Goal: Information Seeking & Learning: Learn about a topic

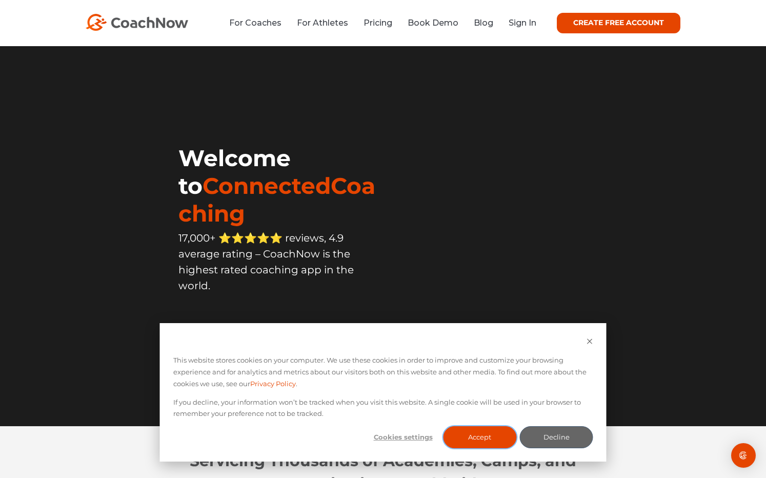
click at [489, 439] on button "Accept" at bounding box center [479, 437] width 73 height 22
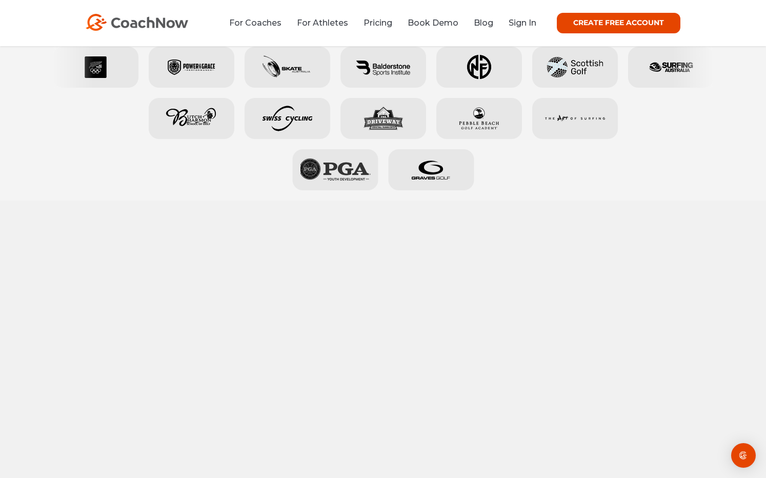
scroll to position [642, 0]
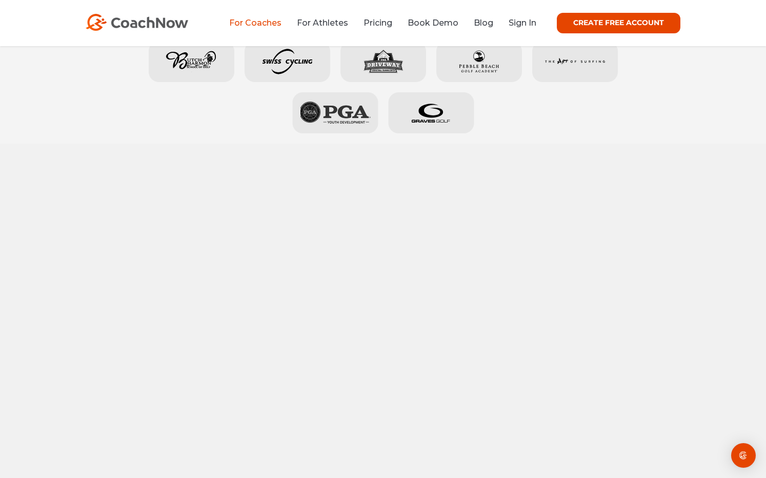
click at [270, 23] on link "For Coaches" at bounding box center [255, 23] width 52 height 10
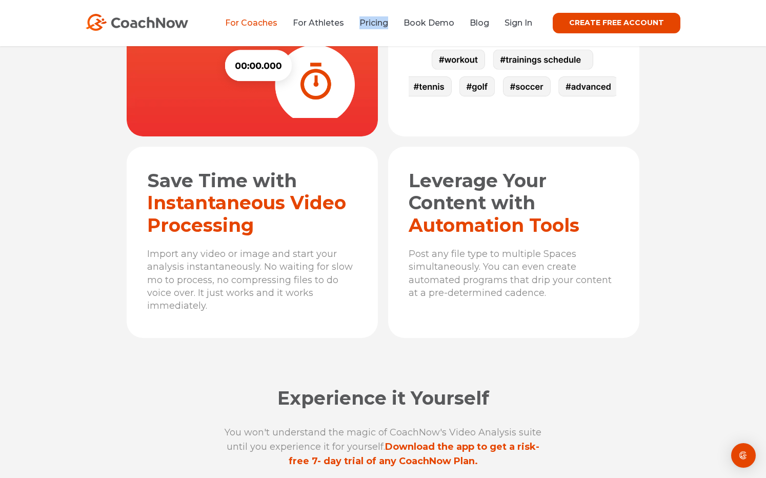
scroll to position [3492, 0]
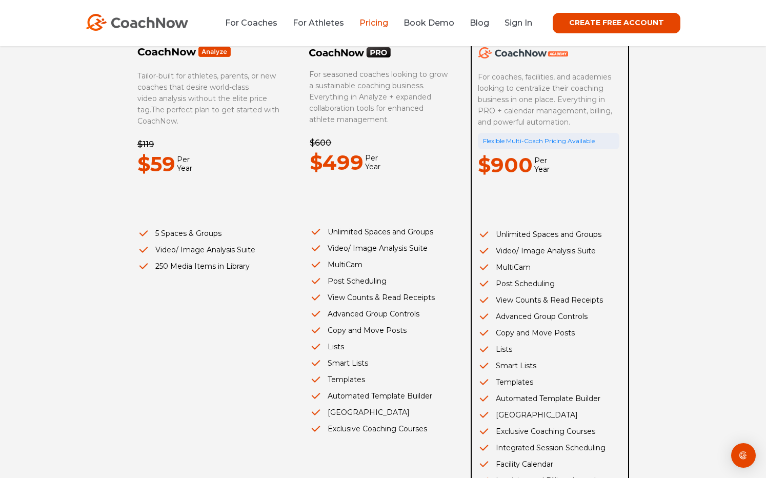
scroll to position [312, 0]
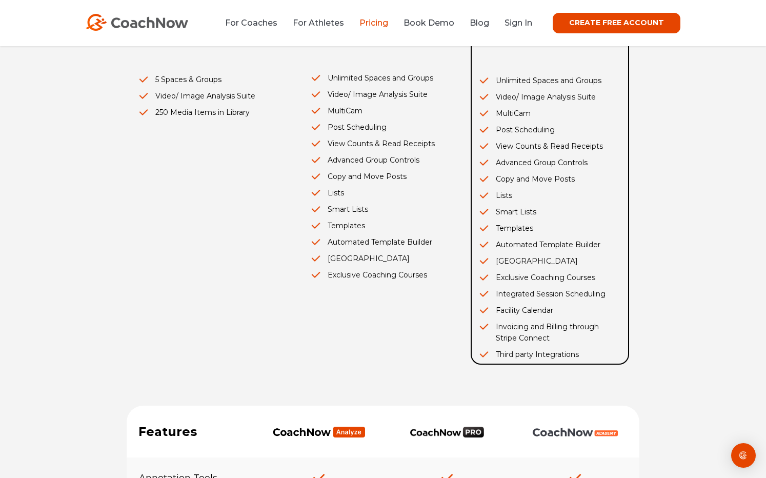
click at [374, 274] on li "Exclusive Coaching Courses" at bounding box center [380, 274] width 141 height 11
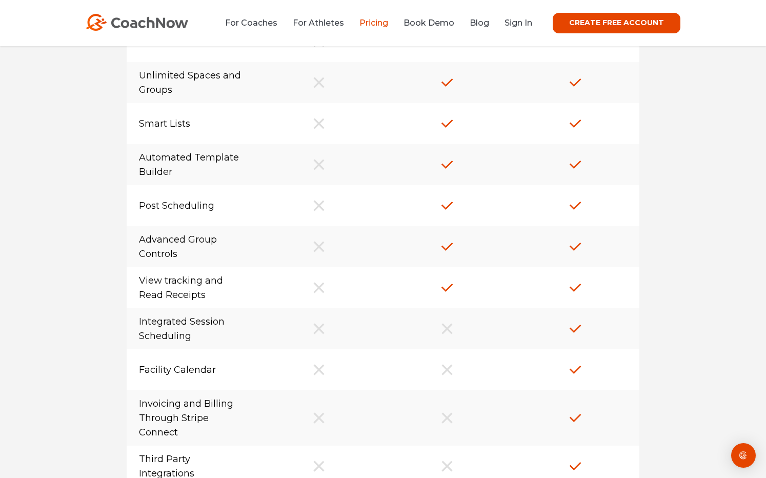
scroll to position [1042, 0]
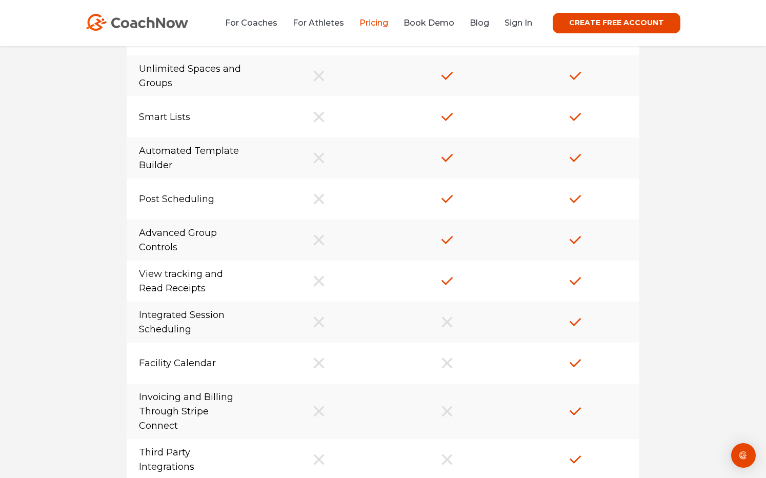
click at [196, 356] on div "Facility Calendar" at bounding box center [191, 363] width 128 height 27
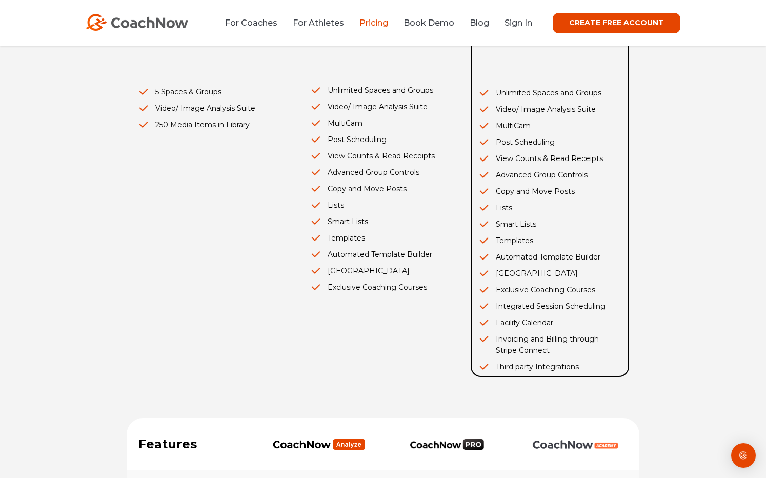
scroll to position [0, 0]
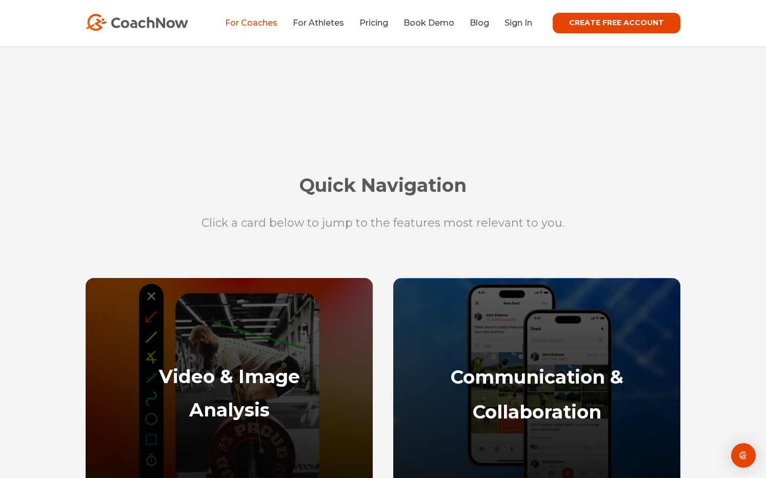
scroll to position [536, 0]
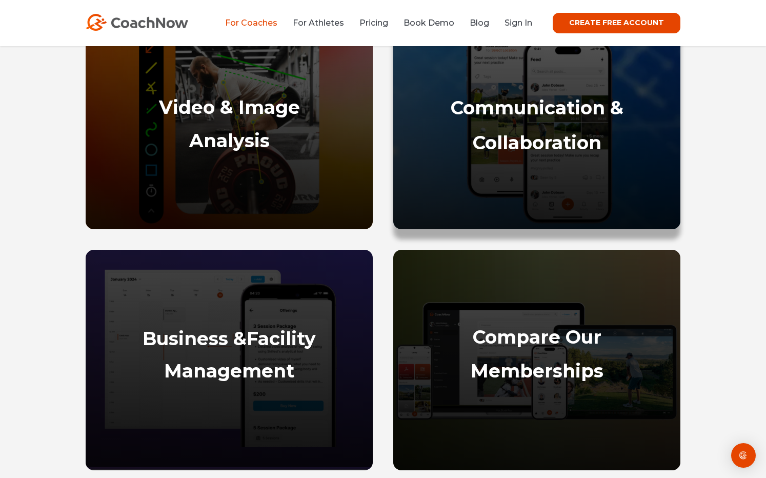
click at [535, 117] on strong "Communication &" at bounding box center [537, 107] width 173 height 23
click at [547, 120] on div "Communication & Collaboration" at bounding box center [536, 157] width 267 height 123
click at [552, 100] on strong "Communication &" at bounding box center [537, 107] width 173 height 23
click at [552, 104] on strong "Communication &" at bounding box center [537, 107] width 173 height 23
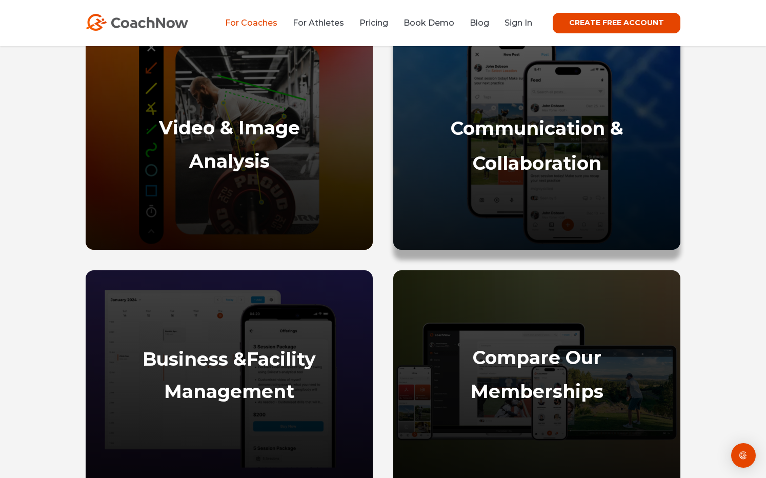
scroll to position [480, 0]
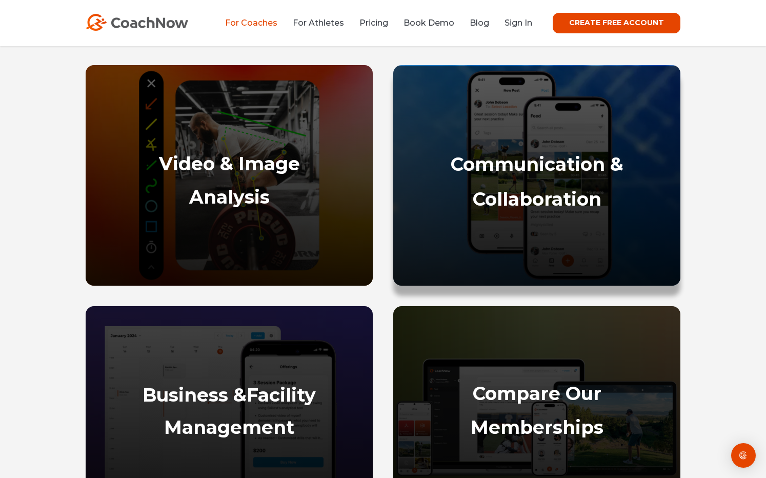
click at [553, 157] on strong "Communication &" at bounding box center [537, 164] width 173 height 23
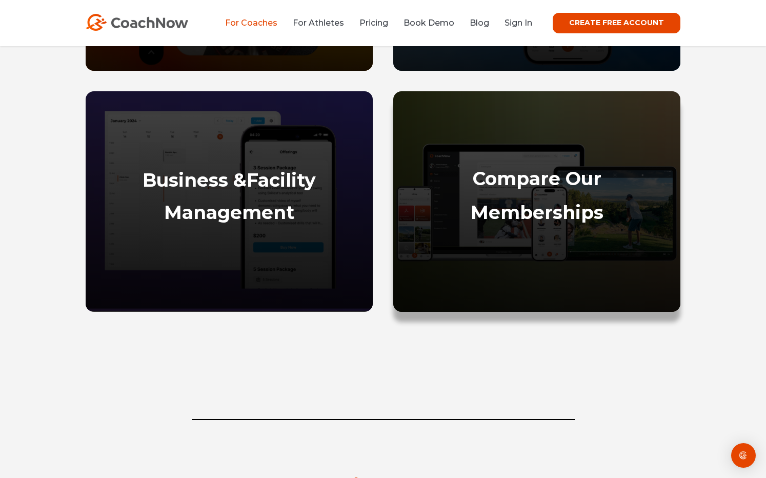
click at [542, 172] on strong "Compare Our" at bounding box center [537, 178] width 129 height 23
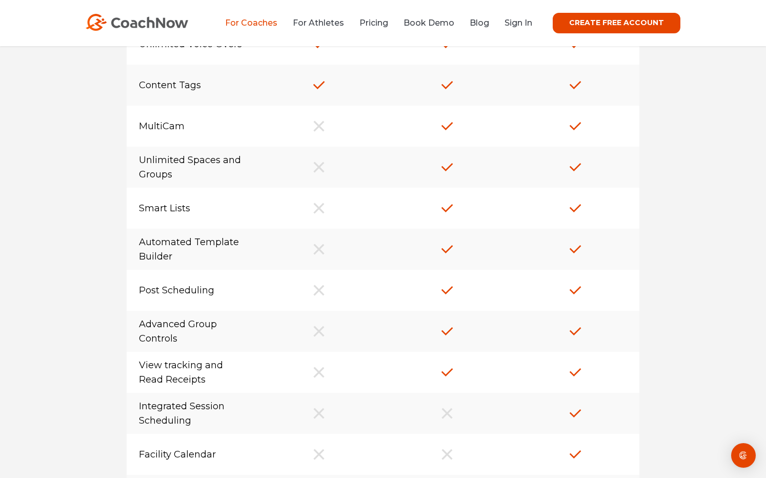
scroll to position [8507, 0]
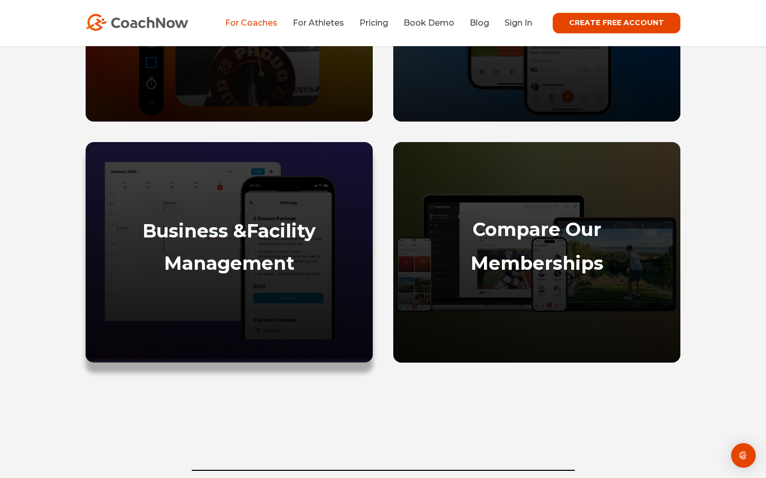
click at [217, 235] on strong "Business &" at bounding box center [194, 230] width 104 height 23
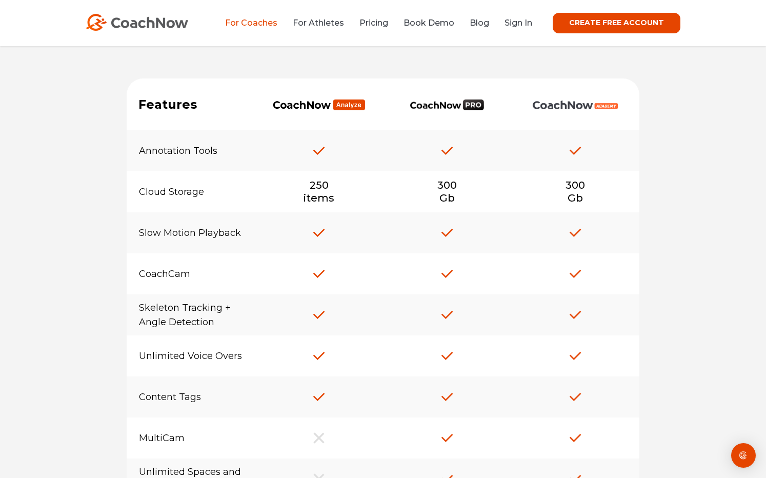
scroll to position [8083, 0]
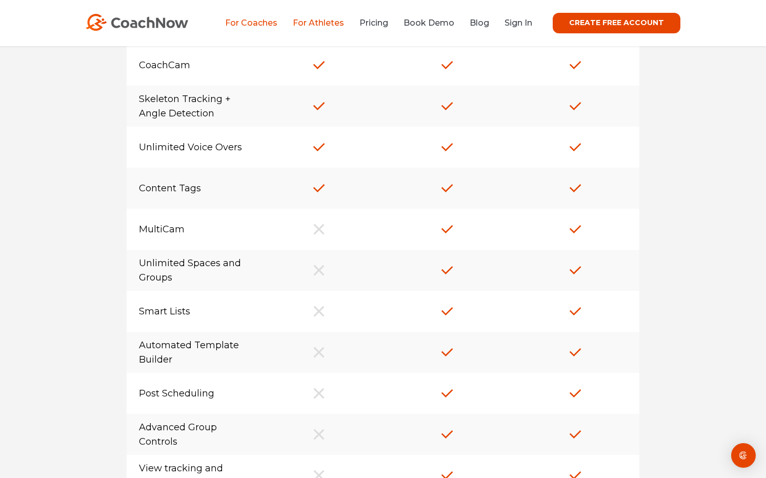
click at [336, 25] on link "For Athletes" at bounding box center [318, 23] width 51 height 10
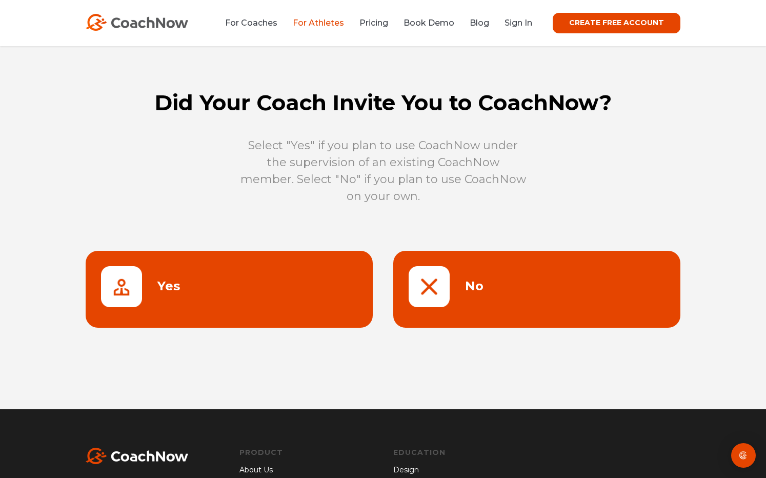
click at [438, 283] on link at bounding box center [536, 289] width 287 height 77
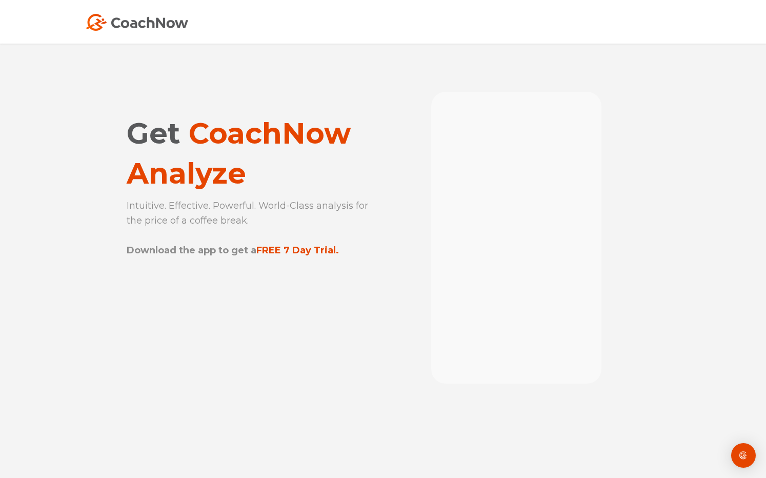
click at [119, 24] on img at bounding box center [137, 22] width 103 height 17
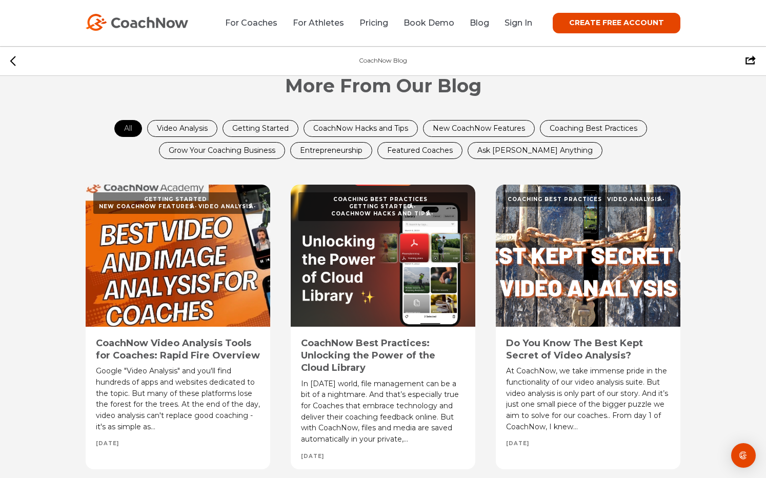
scroll to position [5485, 0]
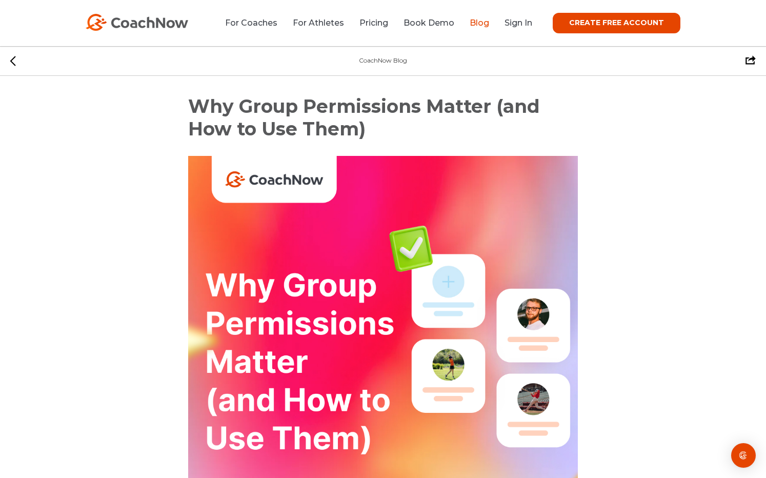
click at [486, 21] on link "Blog" at bounding box center [479, 23] width 19 height 10
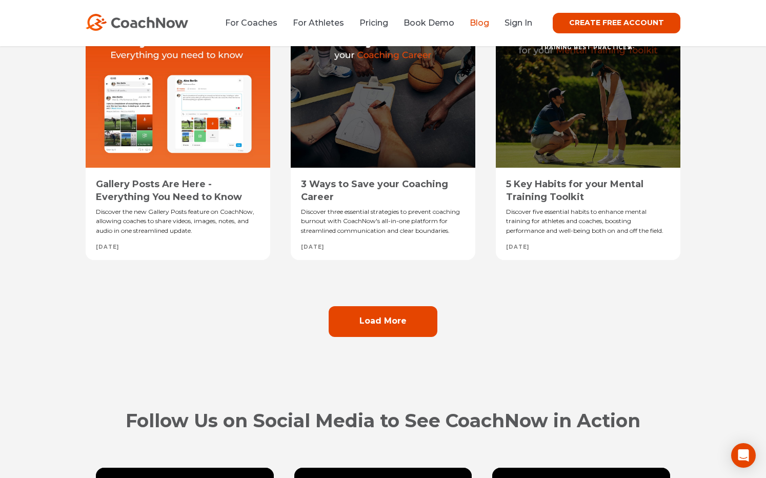
scroll to position [840, 0]
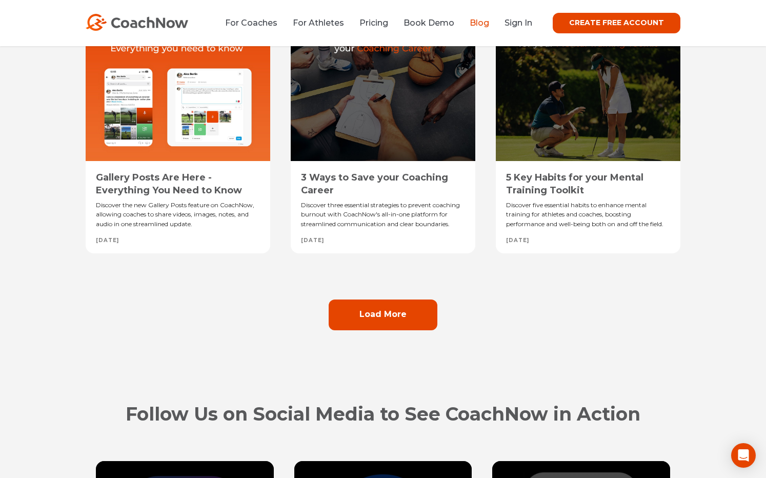
click at [381, 330] on link "Load More" at bounding box center [383, 314] width 109 height 31
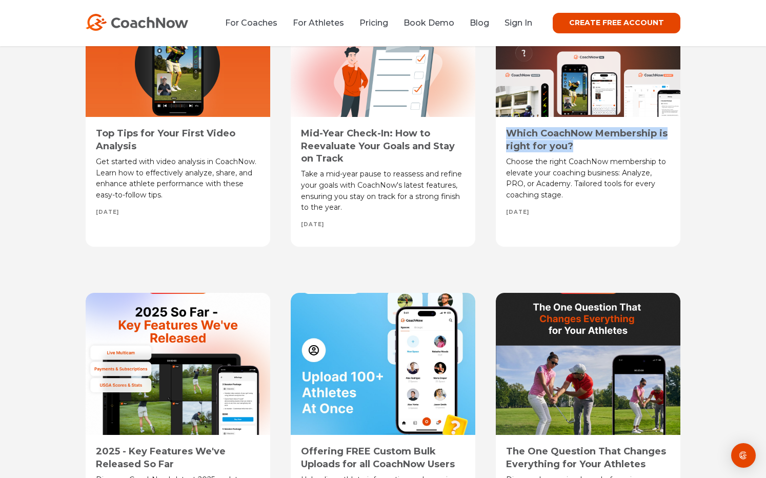
scroll to position [1311, 0]
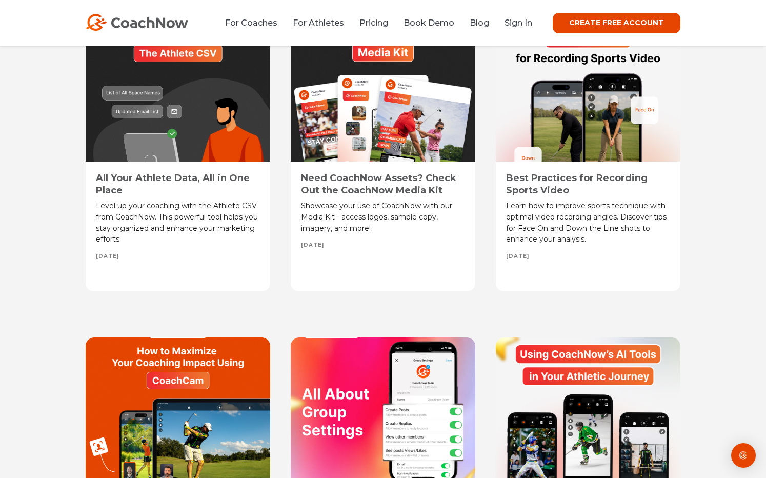
scroll to position [2742, 0]
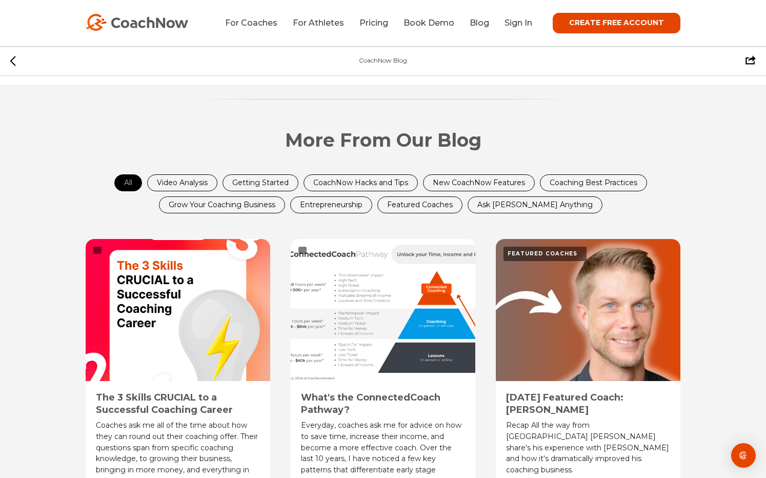
scroll to position [2894, 0]
